Goal: Complete application form

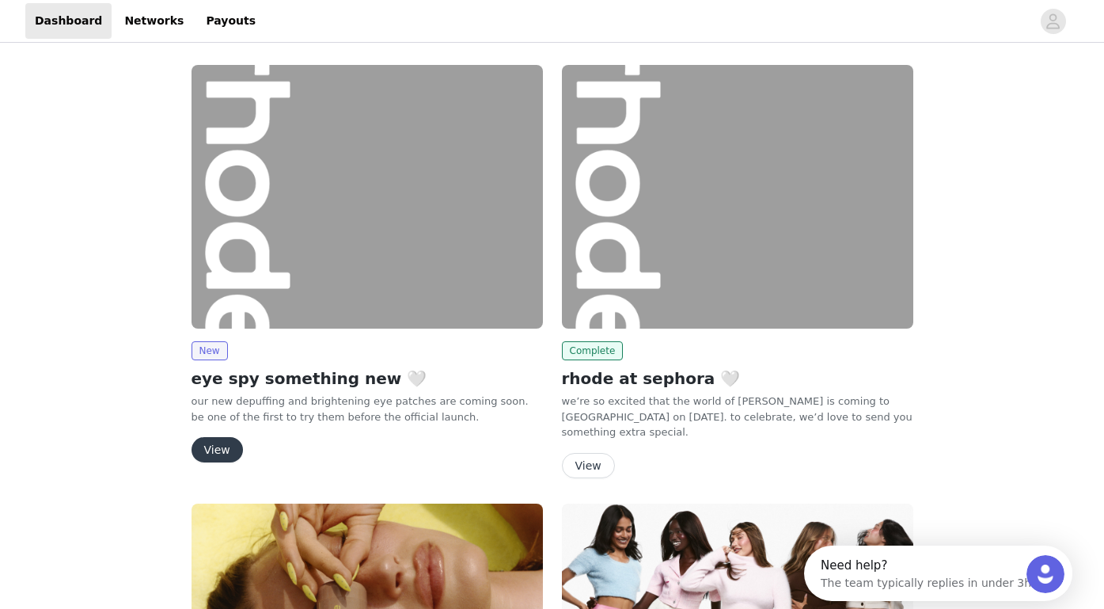
click at [218, 442] on button "View" at bounding box center [217, 449] width 51 height 25
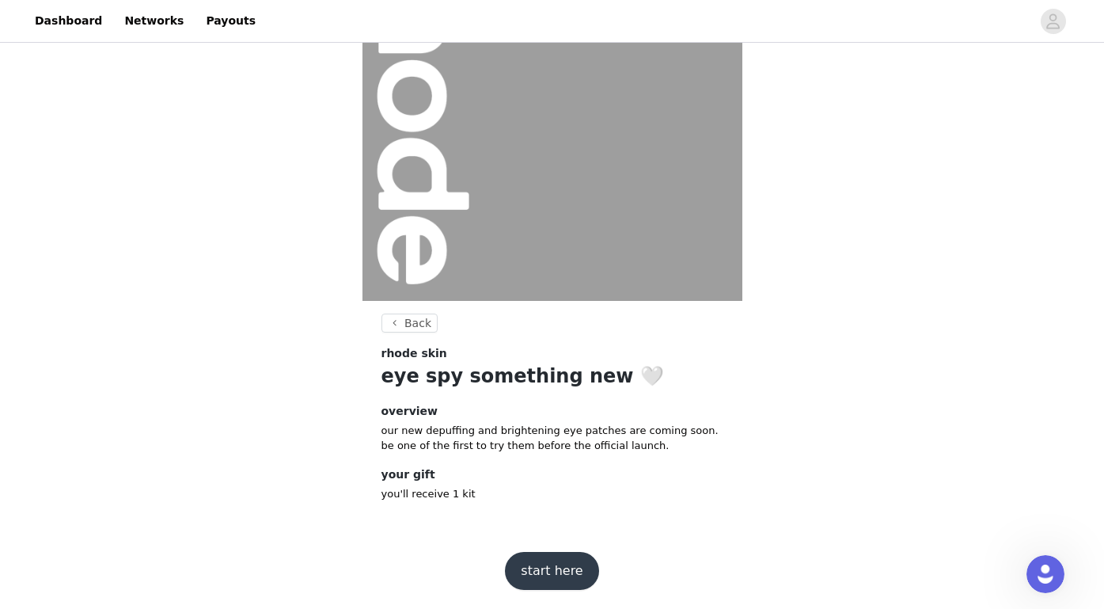
scroll to position [135, 0]
click at [550, 563] on button "start here" at bounding box center [551, 571] width 93 height 38
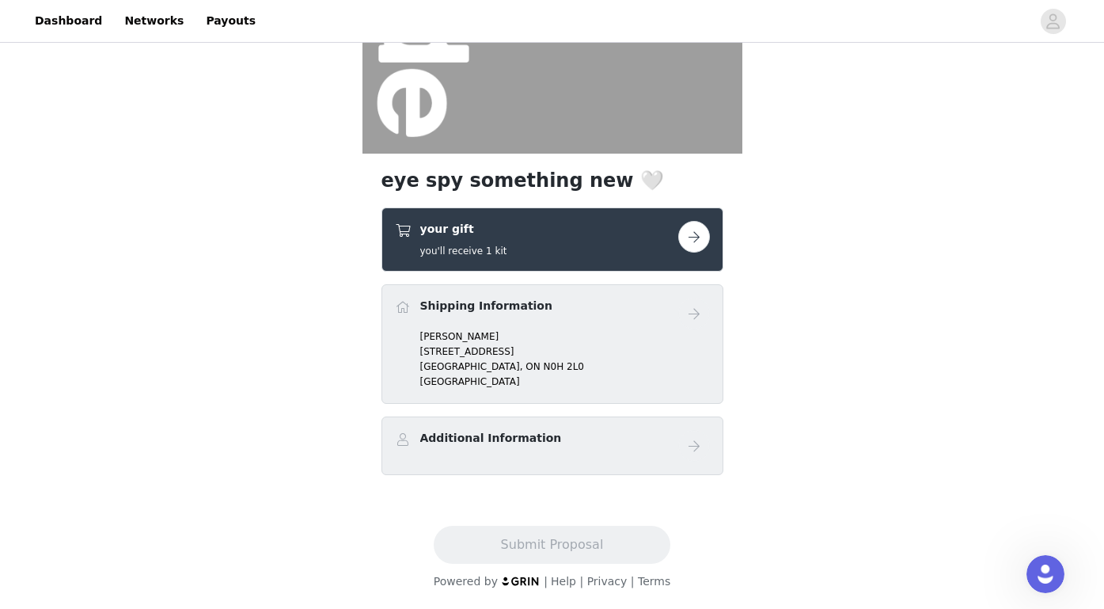
scroll to position [273, 0]
click at [694, 244] on button "button" at bounding box center [694, 237] width 32 height 32
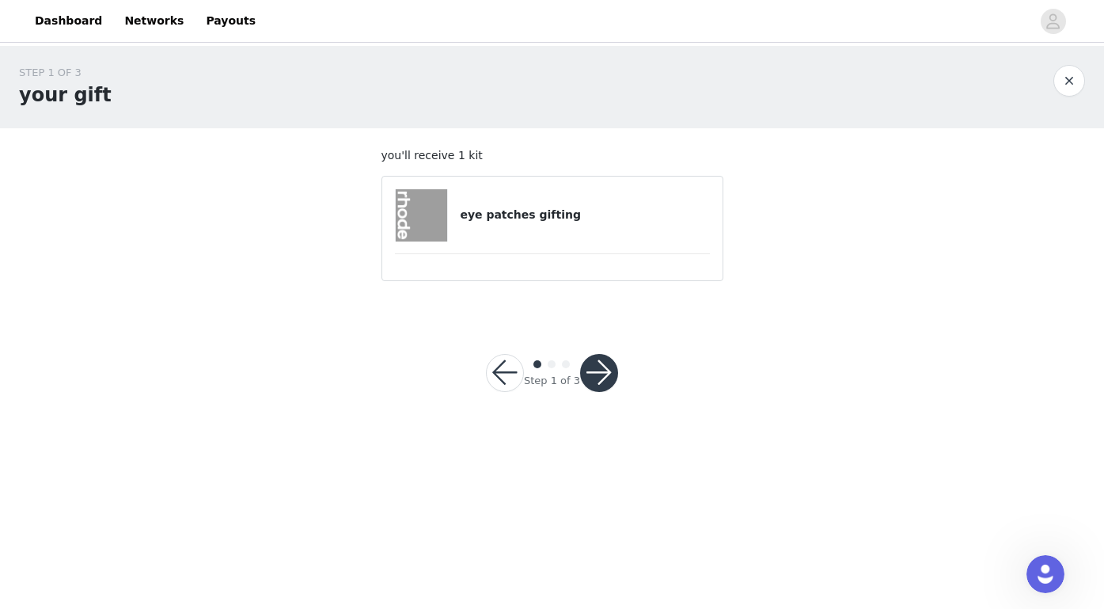
click at [589, 358] on button "button" at bounding box center [599, 373] width 38 height 38
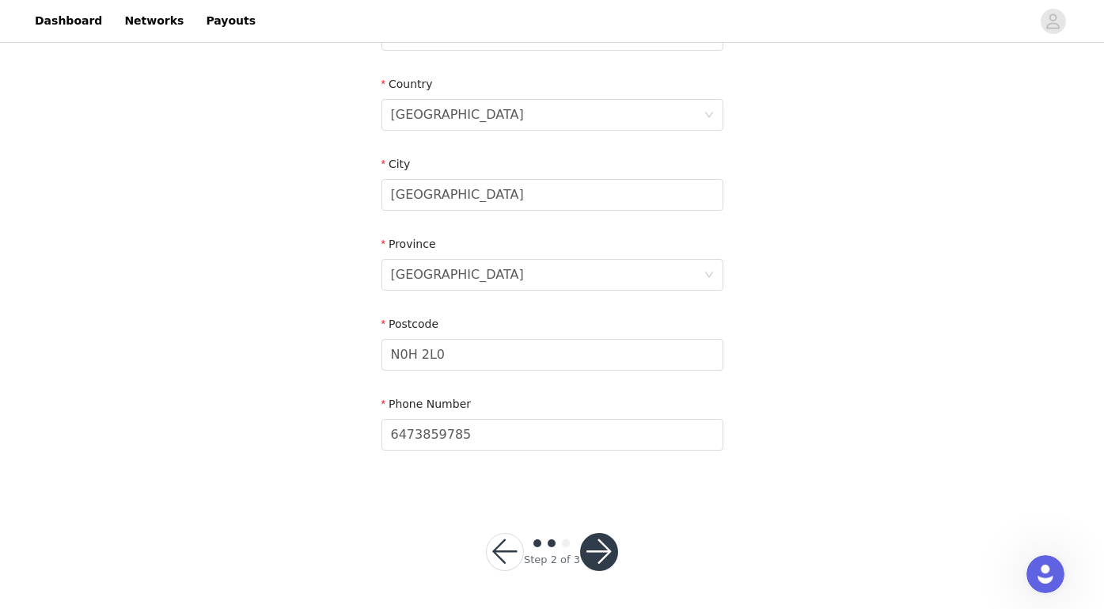
scroll to position [470, 0]
click at [603, 543] on button "button" at bounding box center [599, 552] width 38 height 38
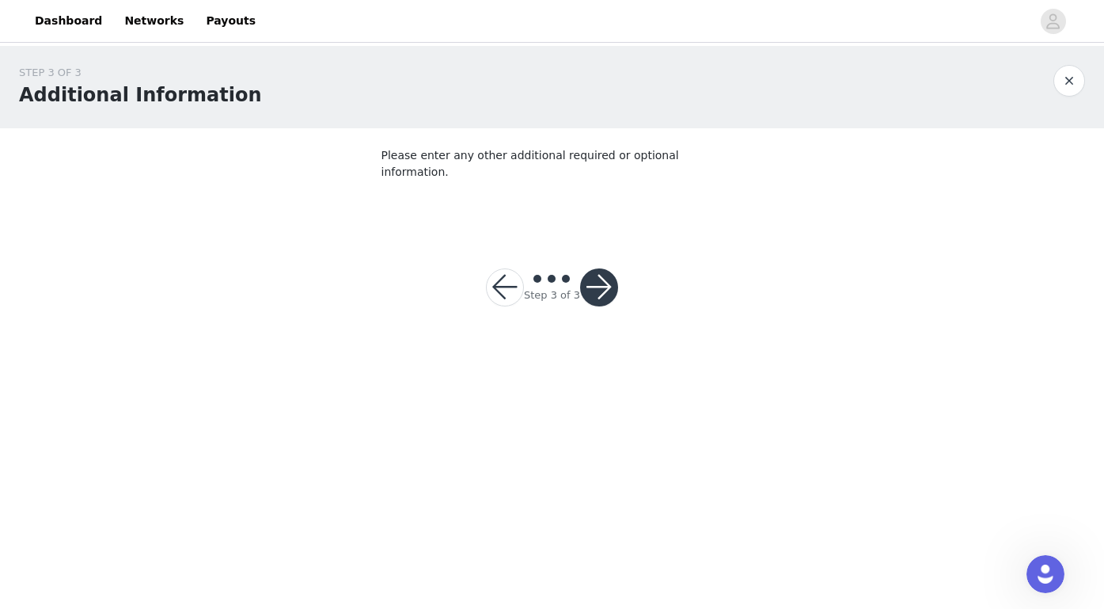
click at [602, 268] on button "button" at bounding box center [599, 287] width 38 height 38
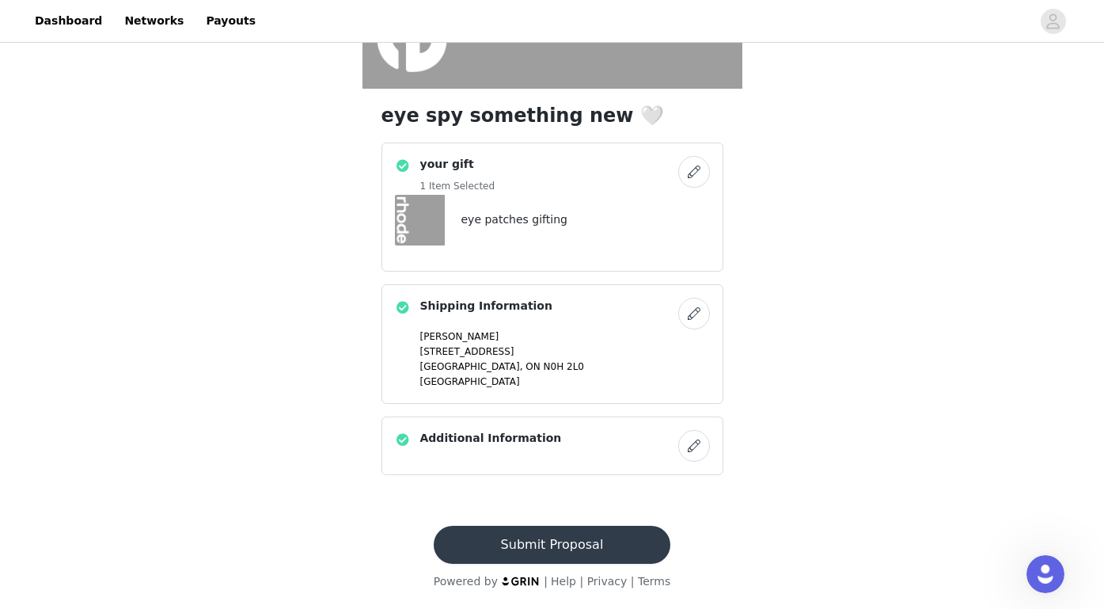
scroll to position [338, 0]
click at [551, 546] on button "Submit Proposal" at bounding box center [552, 544] width 237 height 38
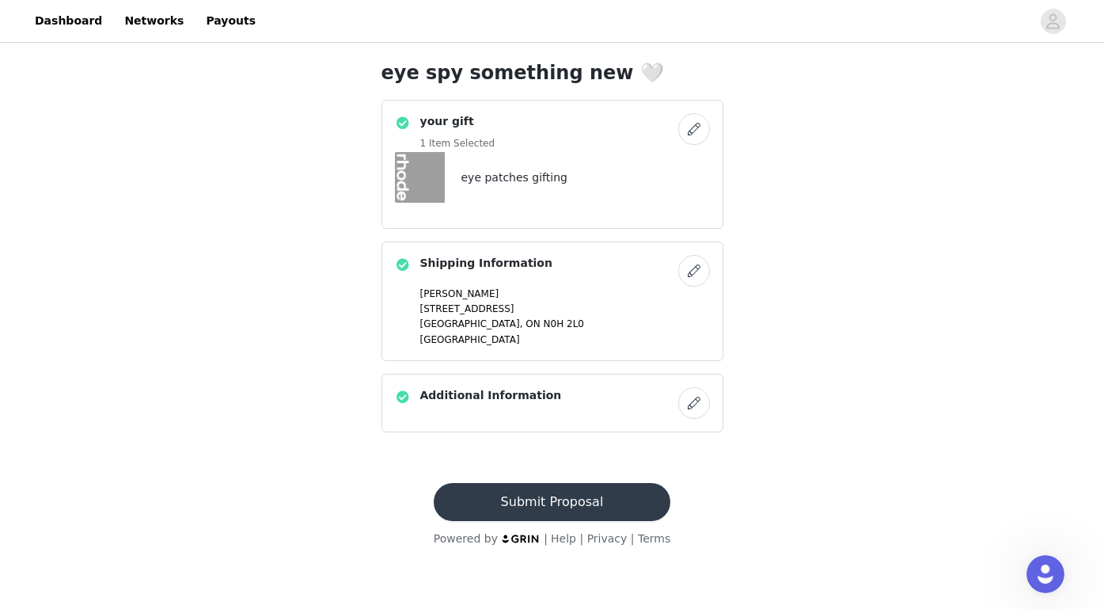
scroll to position [0, 0]
